Goal: Information Seeking & Learning: Check status

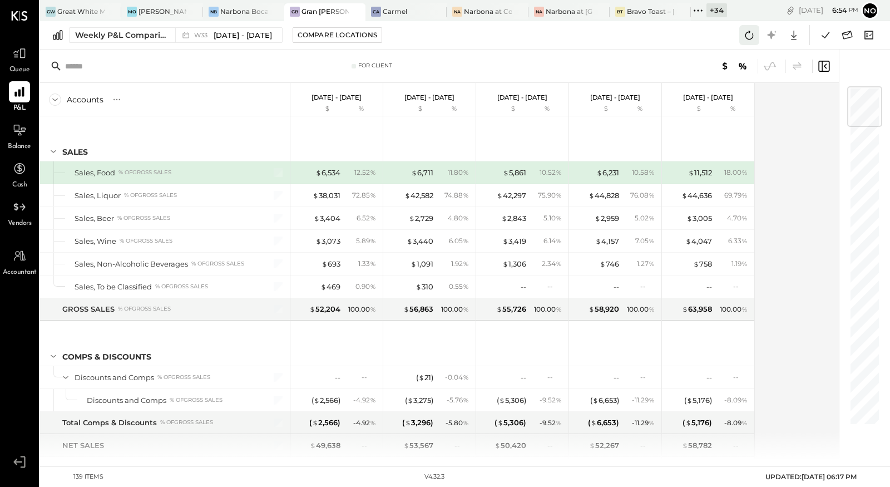
click at [751, 37] on icon at bounding box center [749, 35] width 14 height 14
click at [750, 35] on icon at bounding box center [749, 35] width 14 height 14
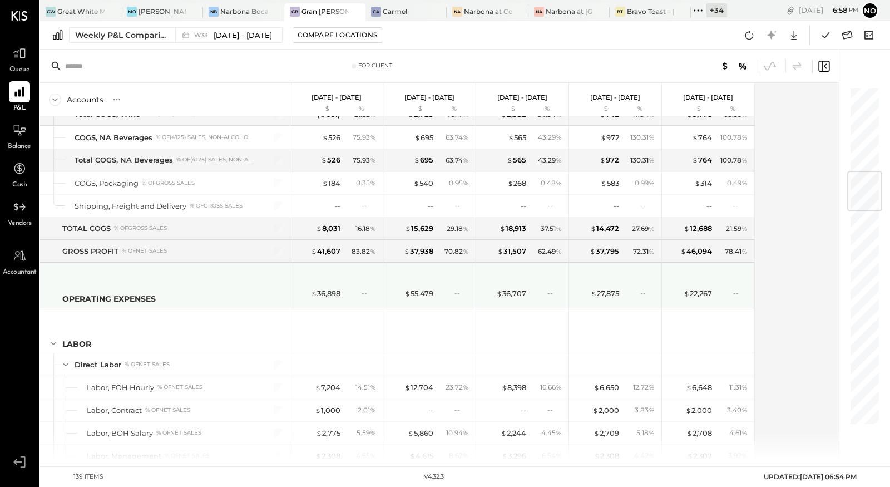
scroll to position [869, 0]
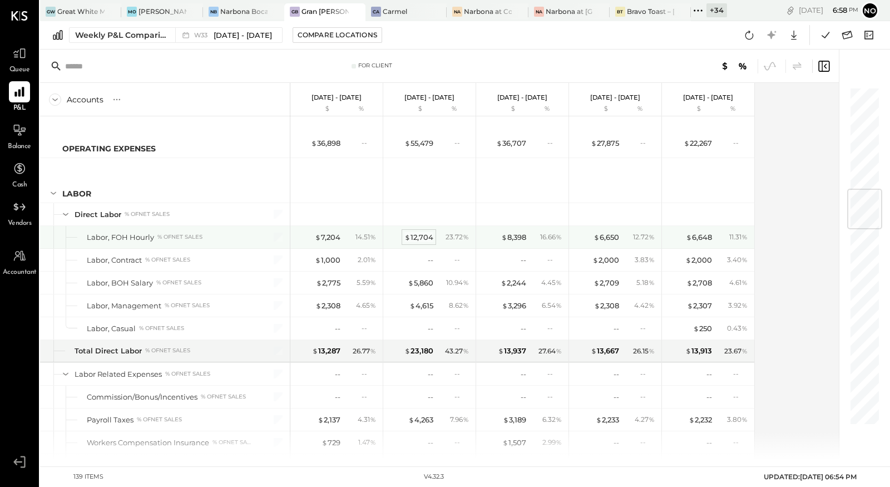
click at [417, 232] on div "$ 12,704" at bounding box center [419, 237] width 29 height 11
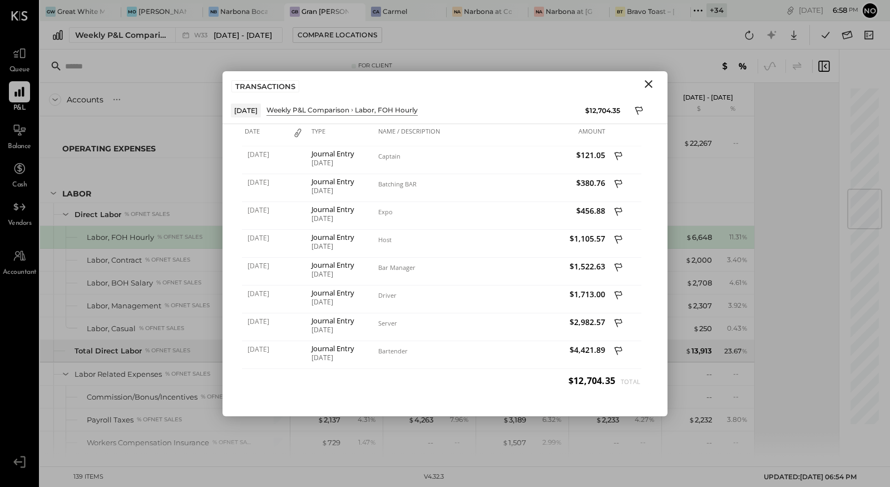
click at [647, 83] on icon "Close" at bounding box center [648, 83] width 13 height 13
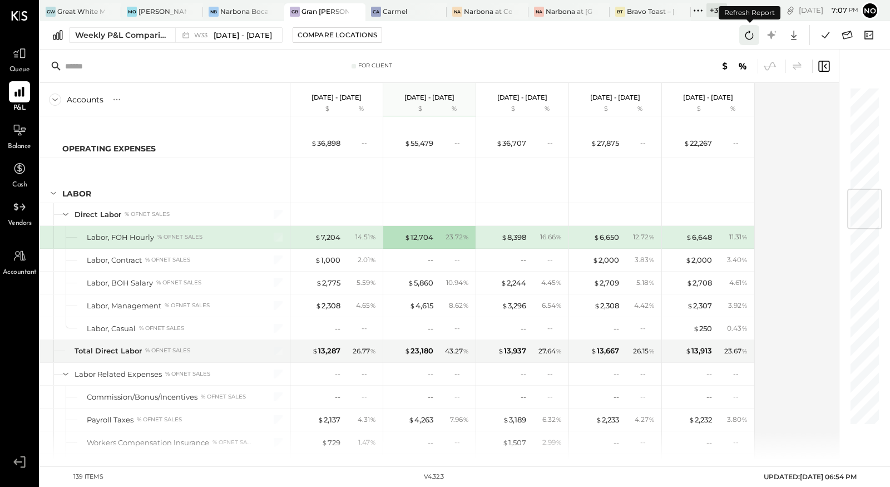
click at [750, 36] on icon at bounding box center [749, 35] width 14 height 14
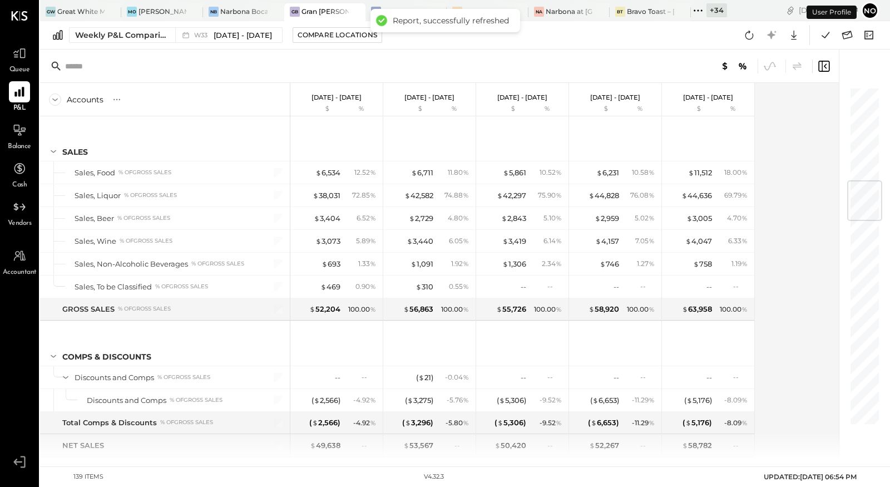
scroll to position [797, 0]
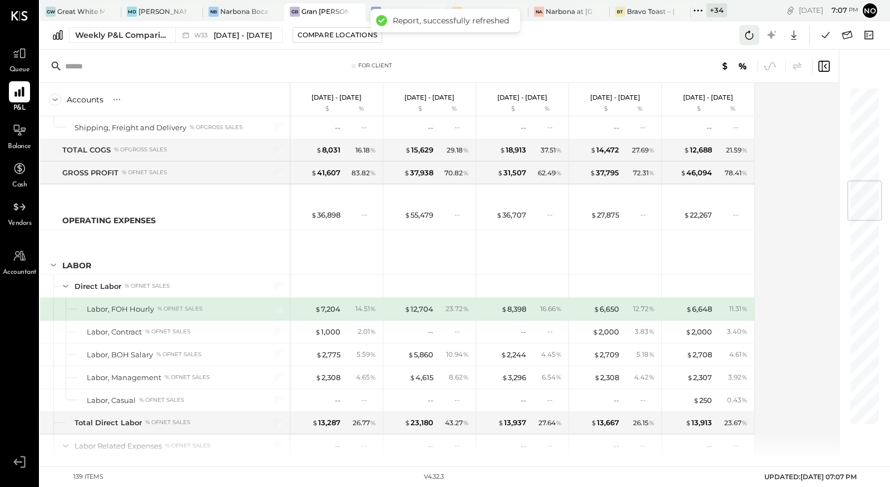
click at [751, 33] on icon at bounding box center [749, 35] width 14 height 14
click at [826, 35] on icon at bounding box center [826, 35] width 14 height 14
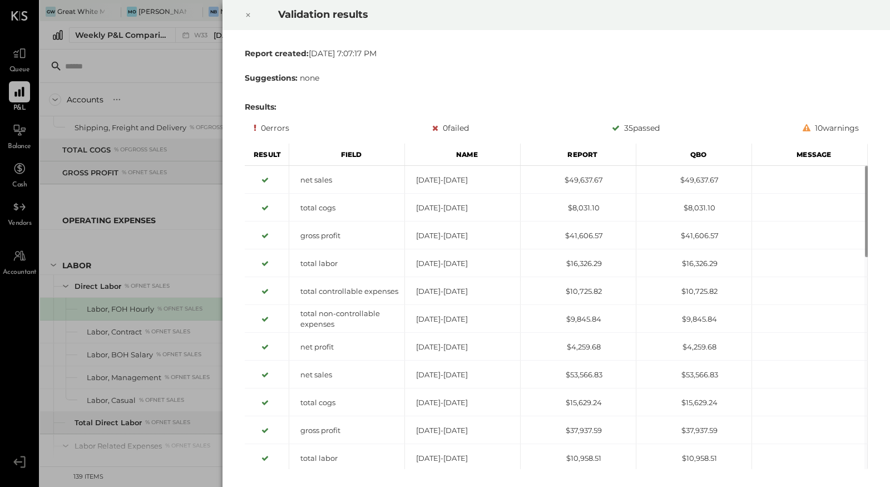
click at [171, 76] on div "Validation results Report created: [DATE] 7:07:17 PM Suggestions: none Results:…" at bounding box center [445, 243] width 890 height 487
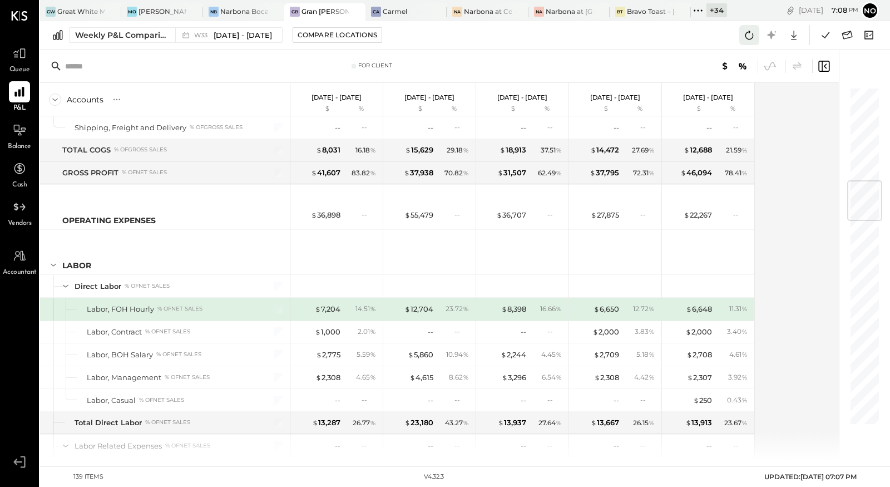
click at [744, 36] on icon at bounding box center [749, 35] width 14 height 14
click at [749, 39] on icon at bounding box center [750, 35] width 8 height 9
click at [750, 38] on icon at bounding box center [749, 35] width 14 height 14
click at [821, 40] on icon at bounding box center [826, 35] width 14 height 14
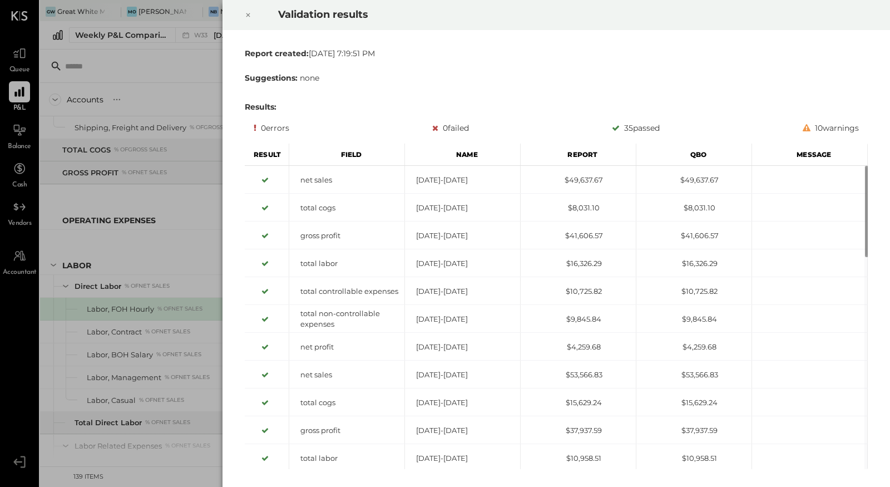
click at [249, 14] on icon at bounding box center [248, 14] width 7 height 13
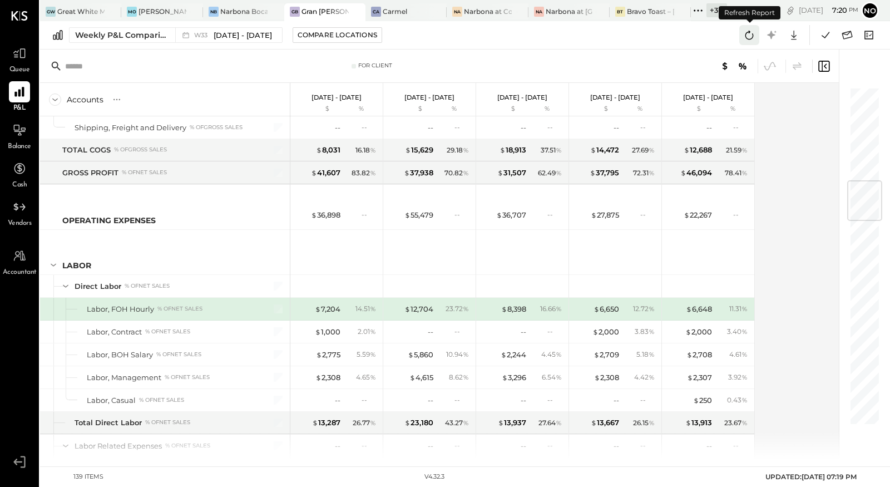
click at [755, 36] on icon at bounding box center [749, 35] width 14 height 14
click at [750, 36] on icon at bounding box center [749, 35] width 14 height 14
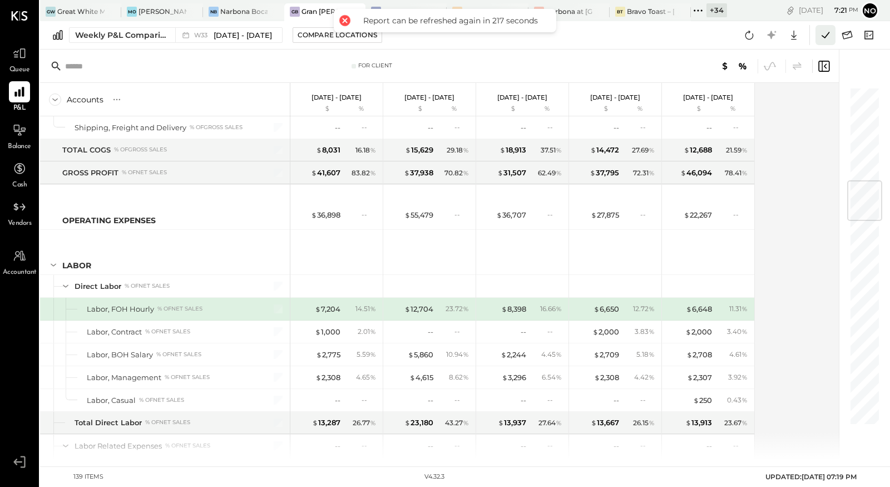
click at [829, 36] on icon at bounding box center [826, 35] width 14 height 14
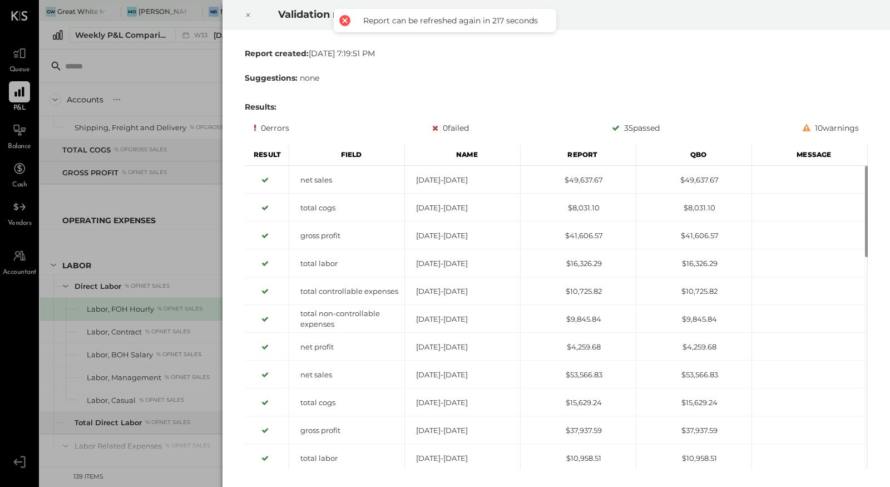
click at [245, 15] on icon at bounding box center [248, 14] width 7 height 13
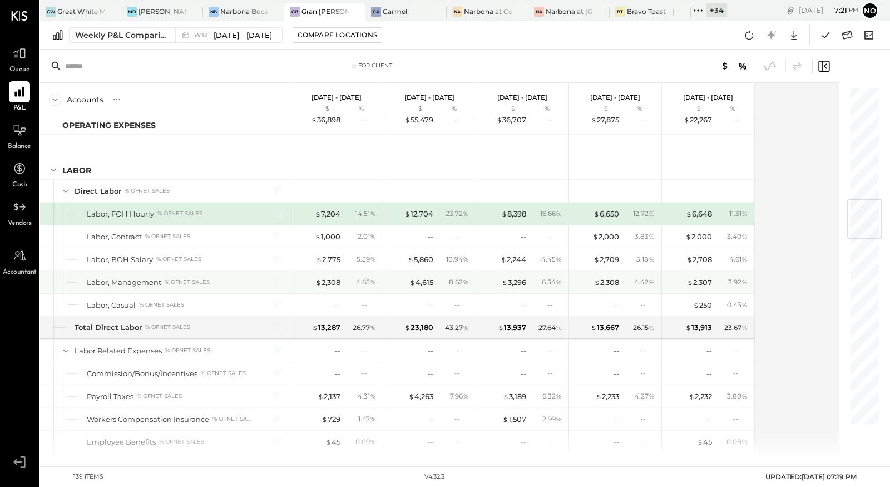
scroll to position [1013, 0]
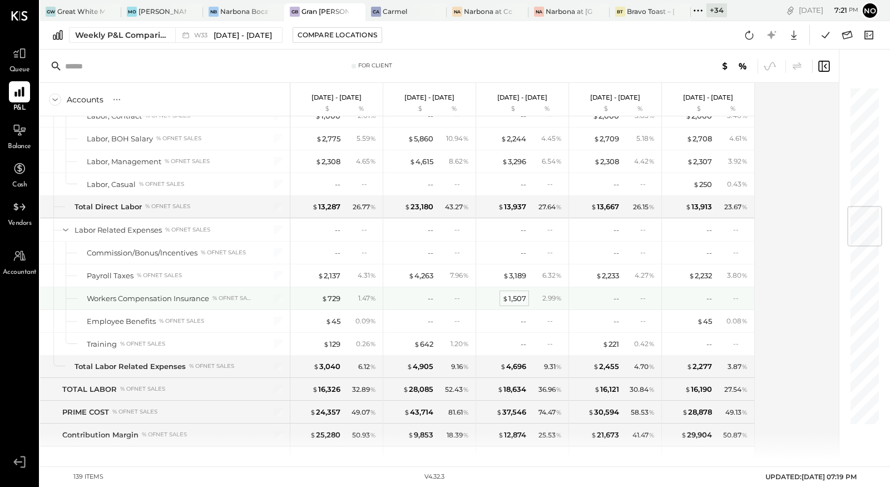
click at [514, 293] on div "$ 1,507" at bounding box center [515, 298] width 24 height 11
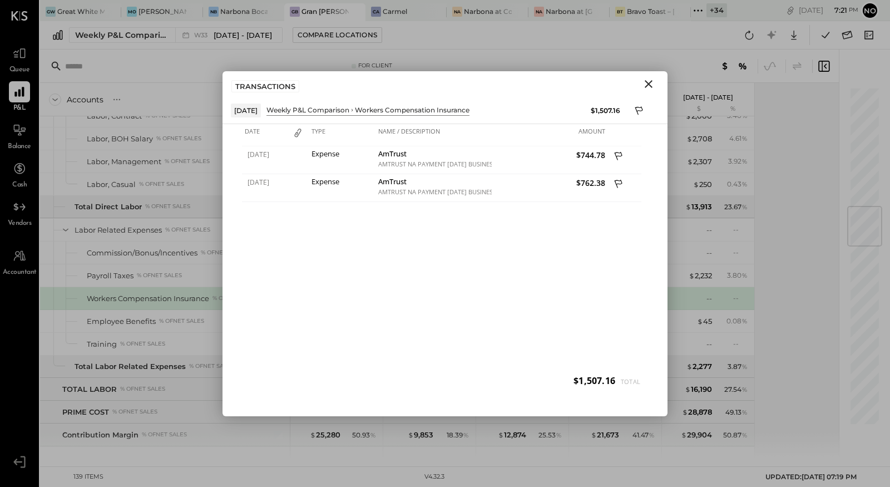
click at [646, 81] on icon "Close" at bounding box center [649, 84] width 8 height 8
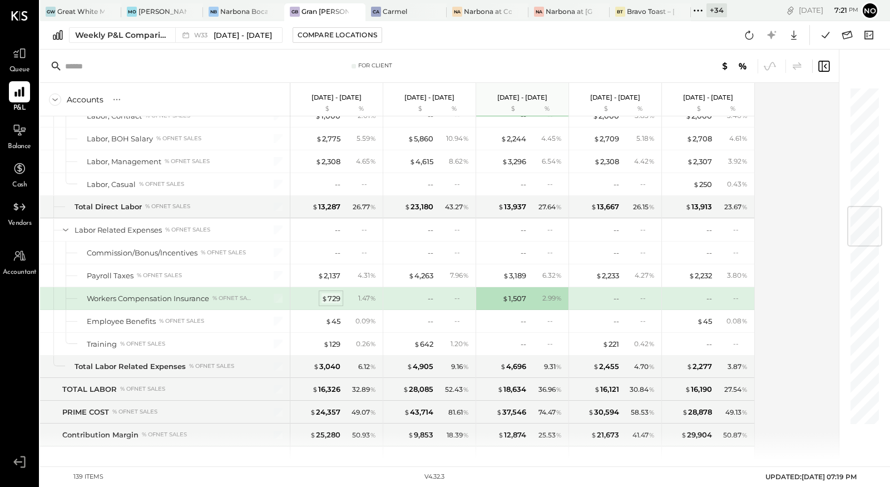
click at [332, 293] on div "$ 729" at bounding box center [331, 298] width 19 height 11
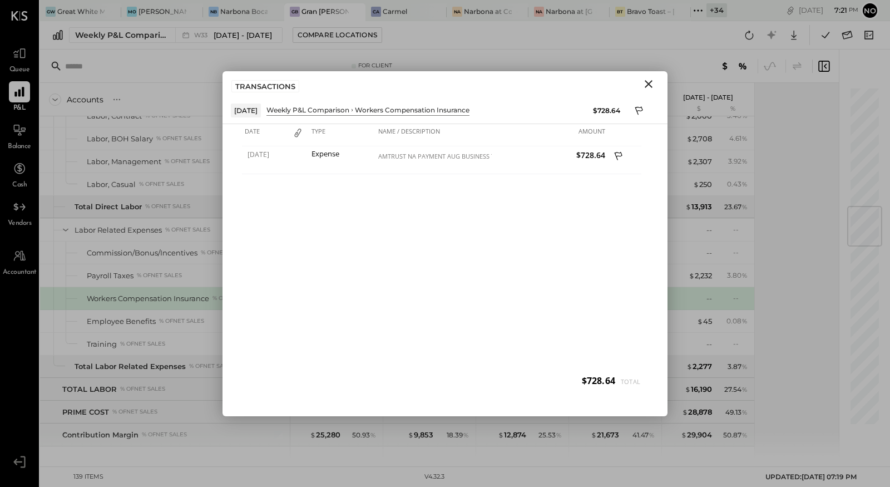
click at [649, 83] on icon "Close" at bounding box center [649, 84] width 8 height 8
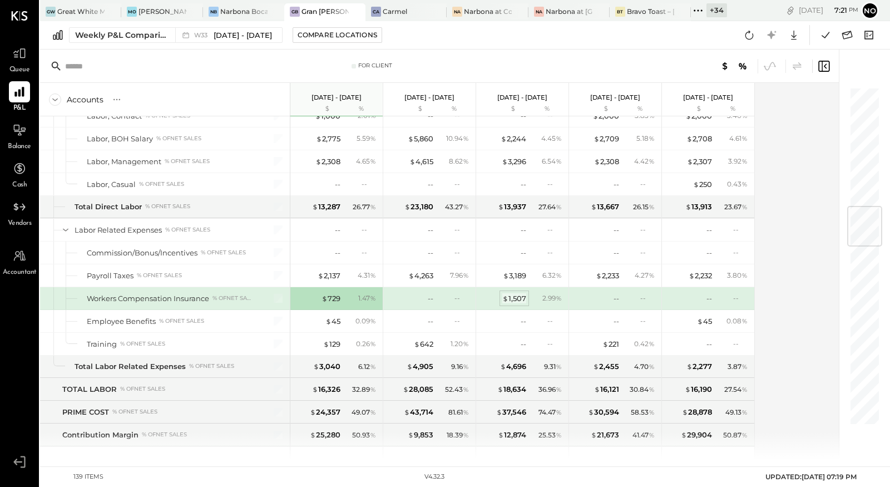
click at [506, 294] on span "$" at bounding box center [506, 298] width 6 height 9
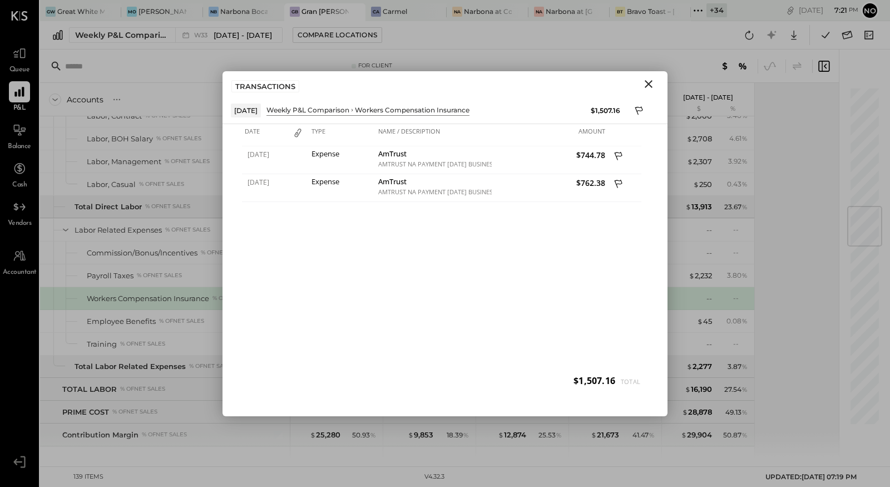
click at [646, 81] on icon "Close" at bounding box center [649, 84] width 8 height 8
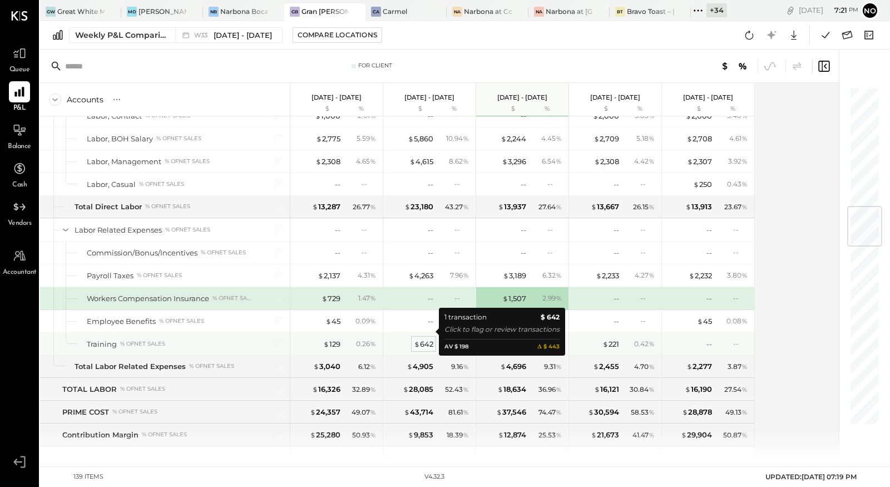
click at [422, 339] on div "$ 642" at bounding box center [423, 344] width 19 height 11
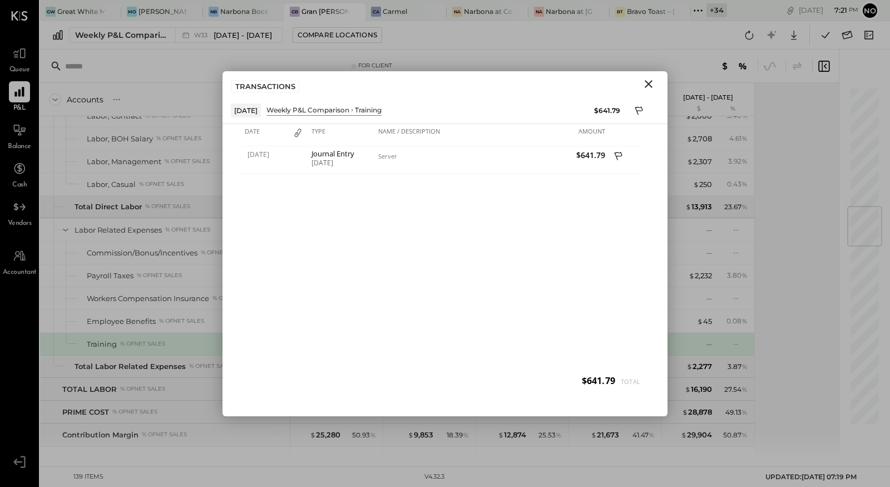
click at [651, 83] on icon "Close" at bounding box center [648, 83] width 13 height 13
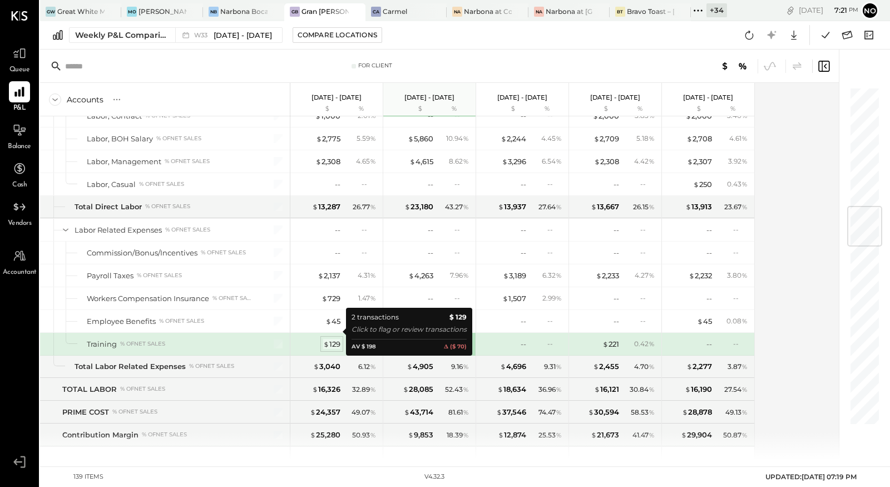
click at [333, 339] on div "$ 129" at bounding box center [331, 344] width 17 height 11
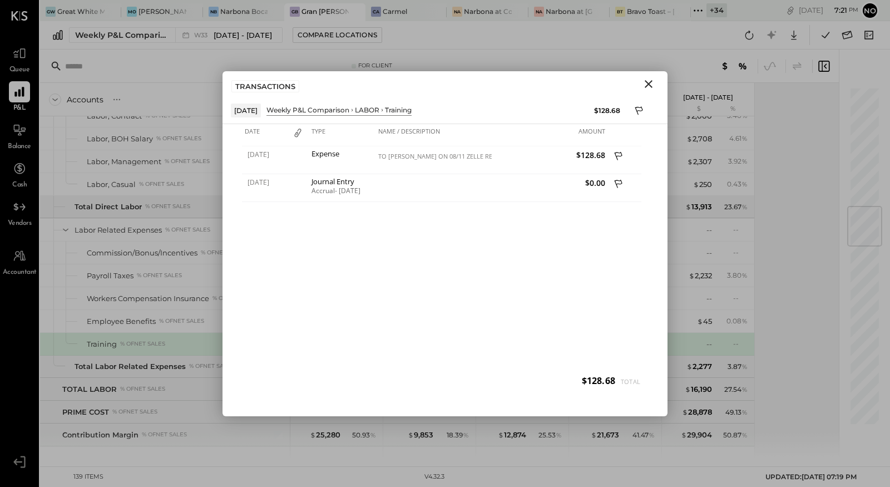
click at [647, 83] on icon "Close" at bounding box center [648, 83] width 13 height 13
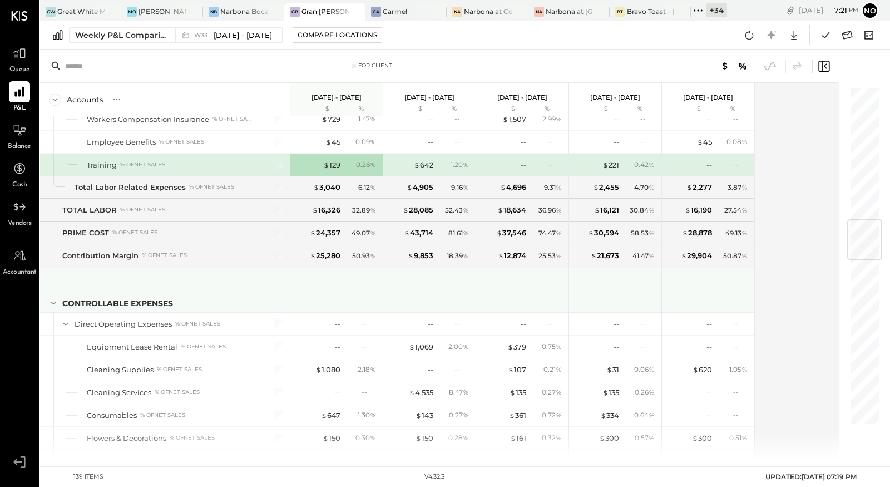
scroll to position [1256, 0]
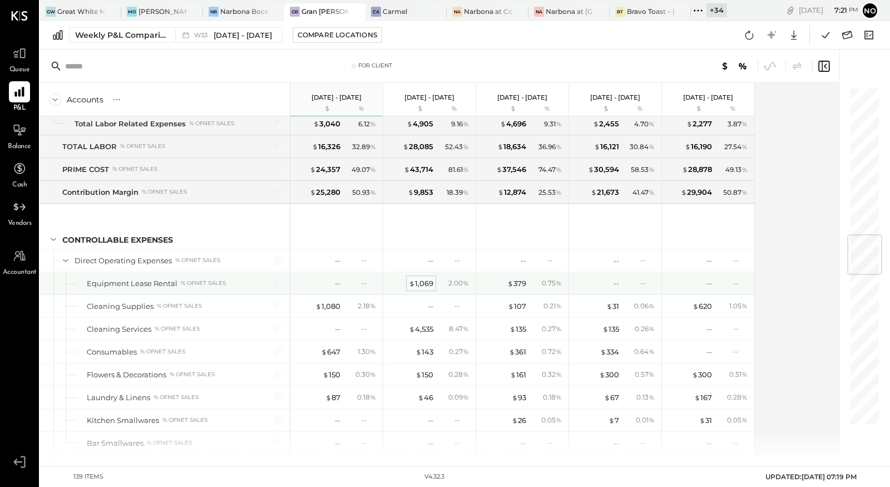
click at [419, 278] on div "$ 1,069" at bounding box center [421, 283] width 24 height 11
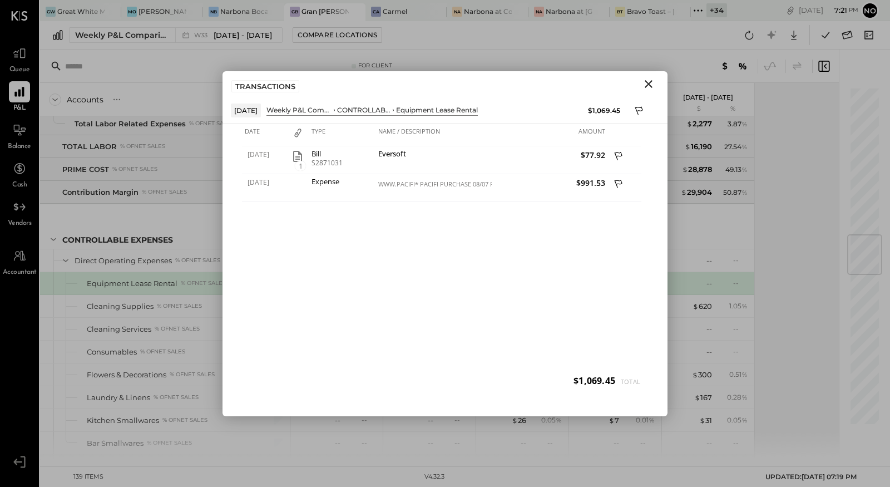
click at [645, 84] on icon "Close" at bounding box center [648, 83] width 13 height 13
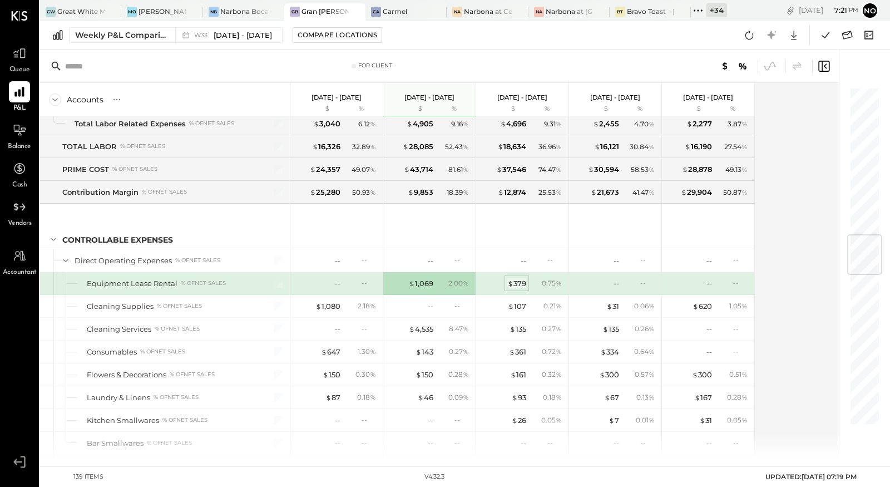
click at [521, 278] on div "$ 379" at bounding box center [517, 283] width 19 height 11
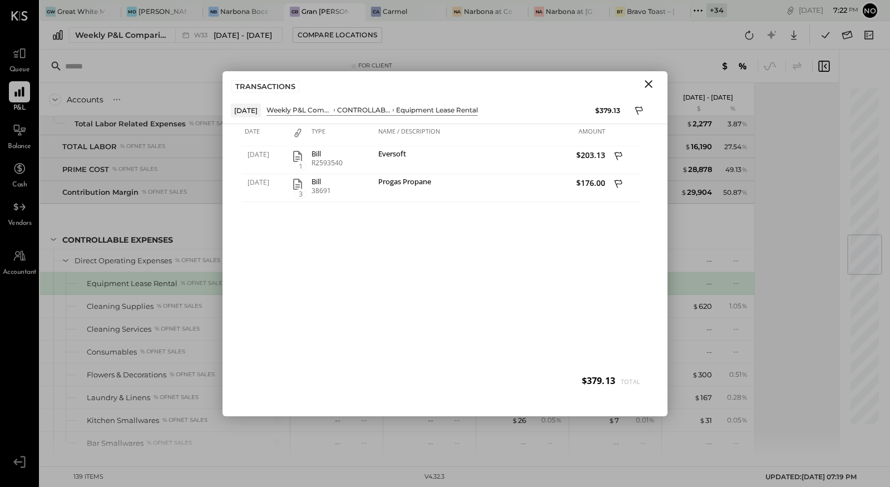
click at [647, 82] on icon "Close" at bounding box center [649, 84] width 8 height 8
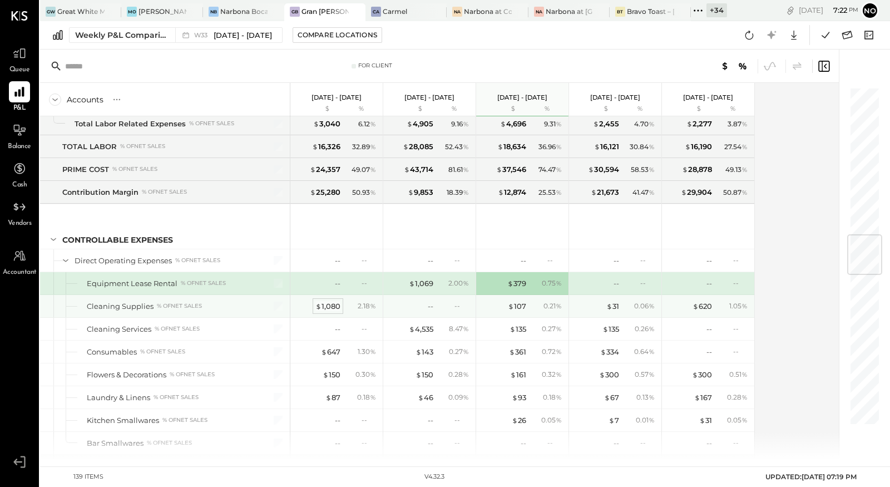
click at [332, 301] on div "$ 1,080" at bounding box center [328, 306] width 25 height 11
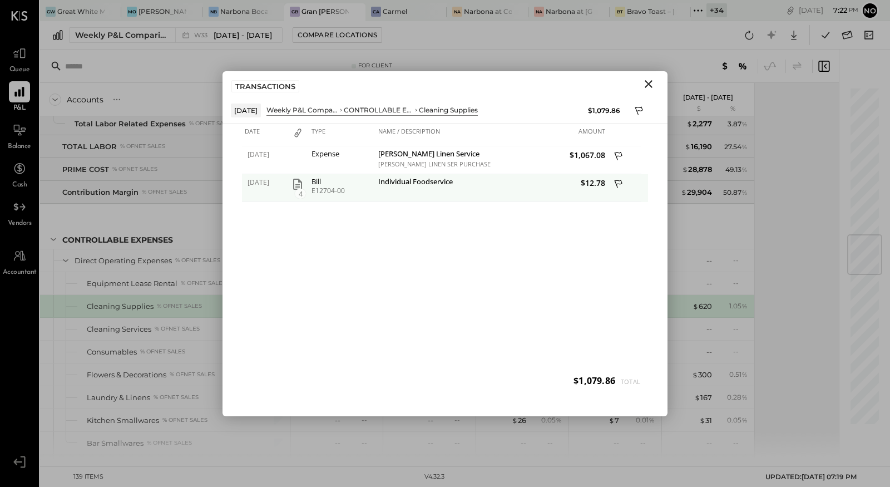
click at [297, 185] on icon "button" at bounding box center [297, 184] width 9 height 11
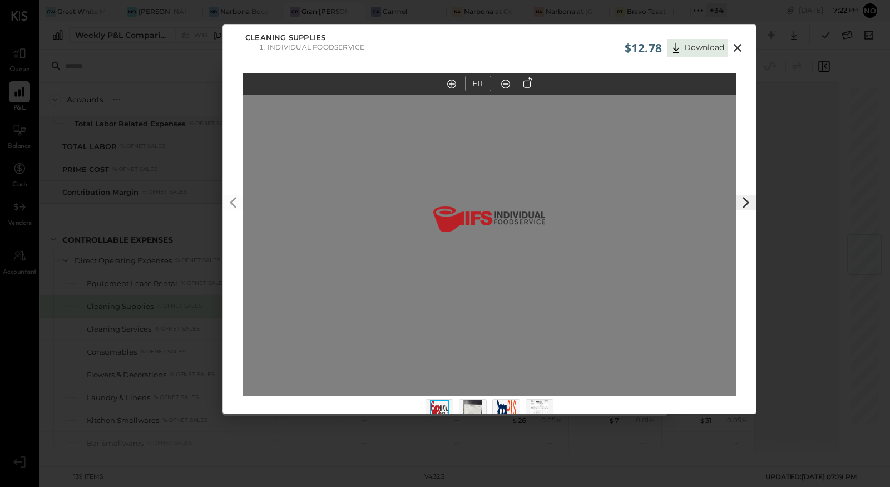
click at [748, 209] on icon at bounding box center [746, 202] width 13 height 13
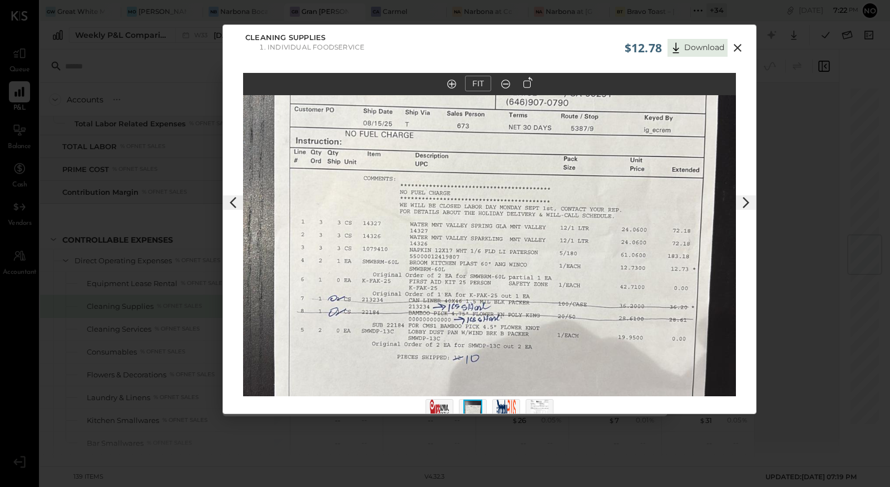
click at [737, 47] on icon at bounding box center [738, 48] width 8 height 8
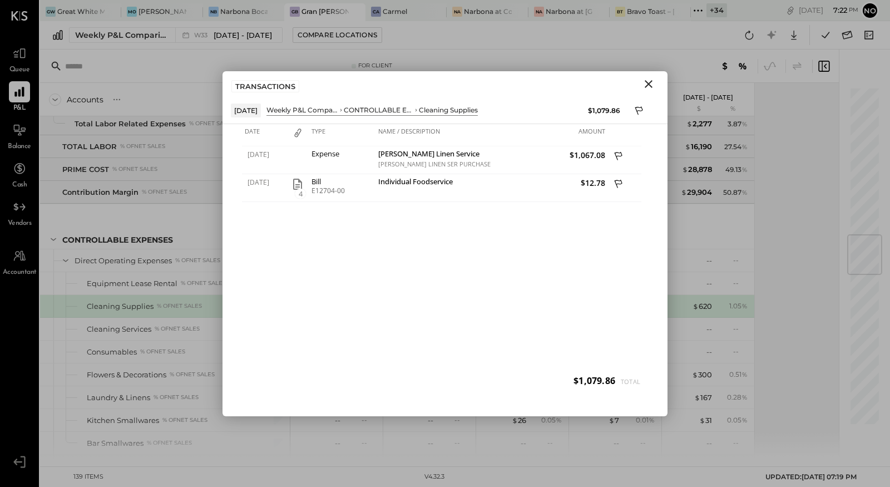
click at [651, 78] on icon "Close" at bounding box center [648, 83] width 13 height 13
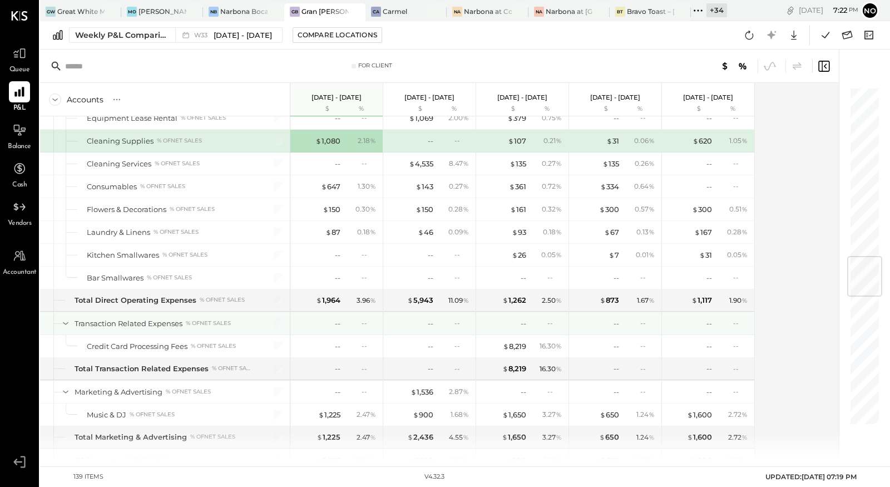
scroll to position [1454, 0]
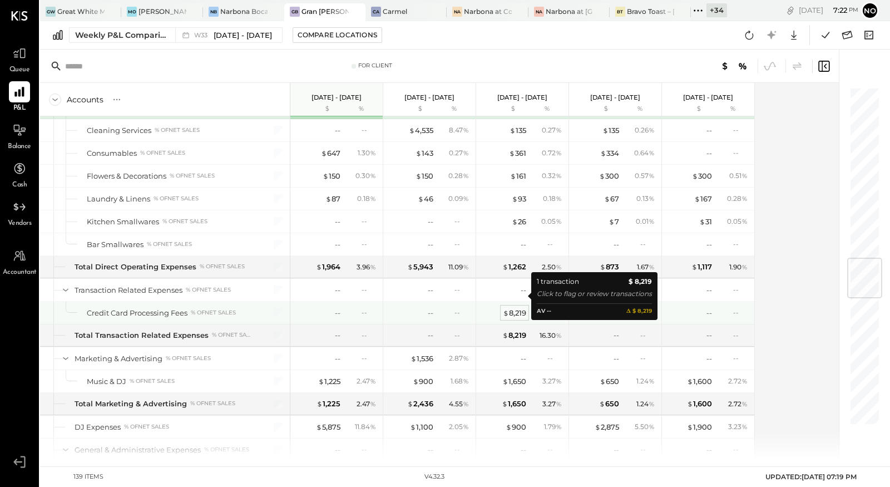
click at [511, 308] on div "$ 8,219" at bounding box center [514, 313] width 23 height 11
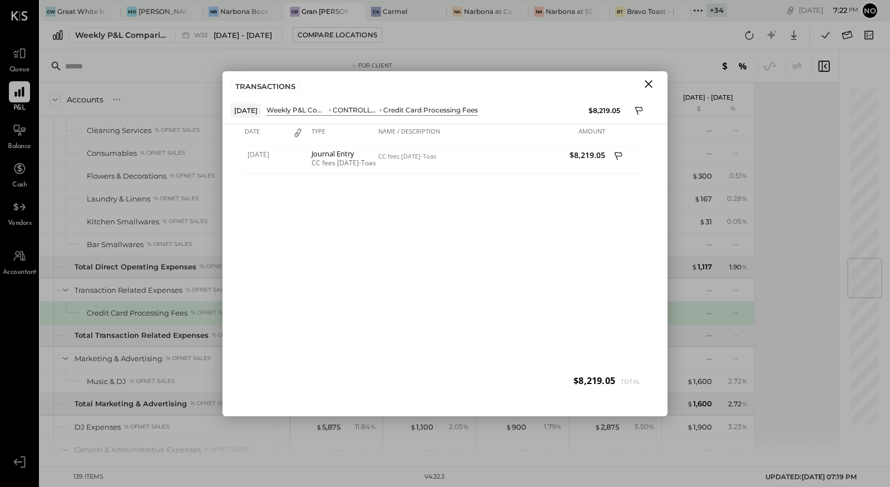
click at [647, 83] on icon "Close" at bounding box center [648, 83] width 13 height 13
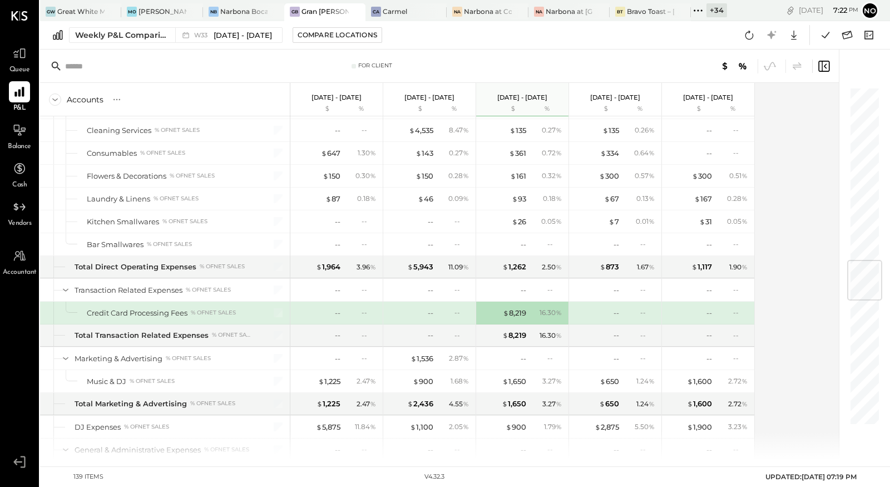
scroll to position [1532, 0]
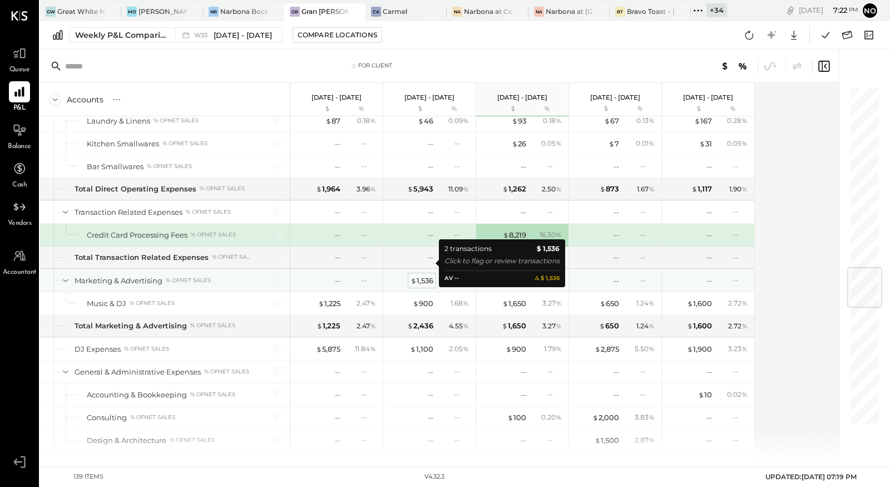
click at [420, 275] on div "$ 1,536" at bounding box center [422, 280] width 23 height 11
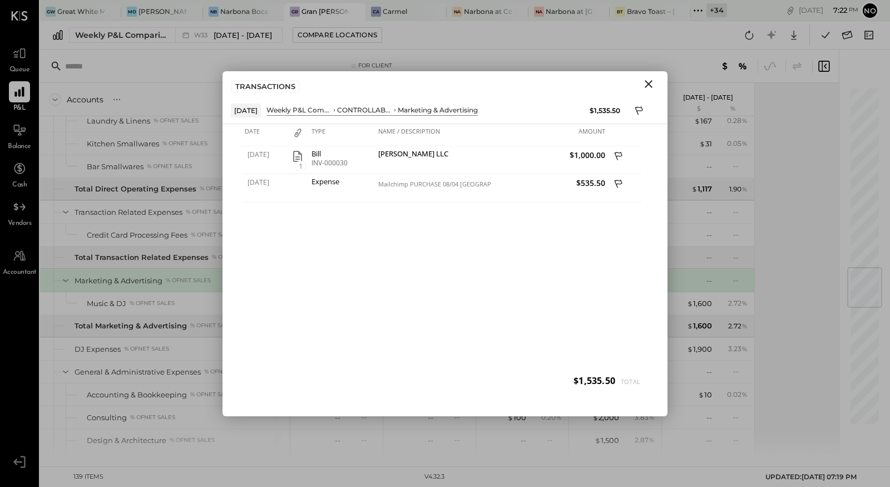
click at [649, 83] on icon "Close" at bounding box center [649, 84] width 8 height 8
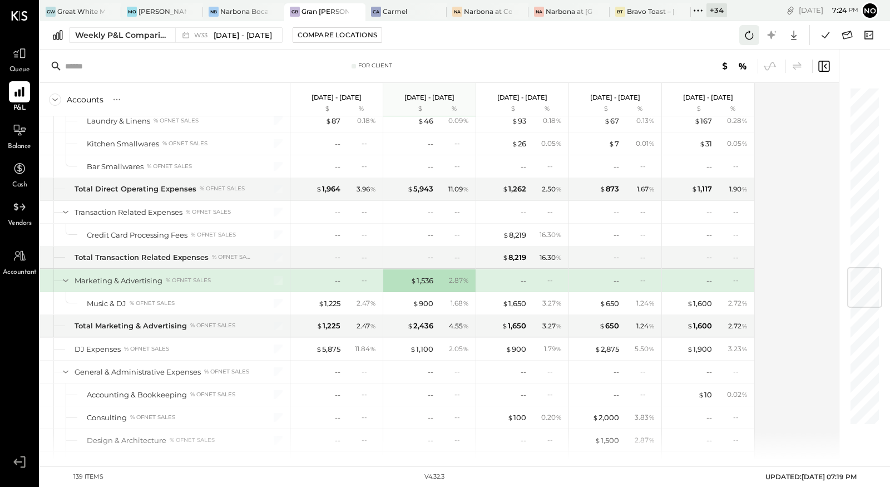
click at [751, 36] on icon at bounding box center [749, 35] width 14 height 14
click at [754, 36] on icon at bounding box center [750, 35] width 8 height 9
